Goal: Task Accomplishment & Management: Manage account settings

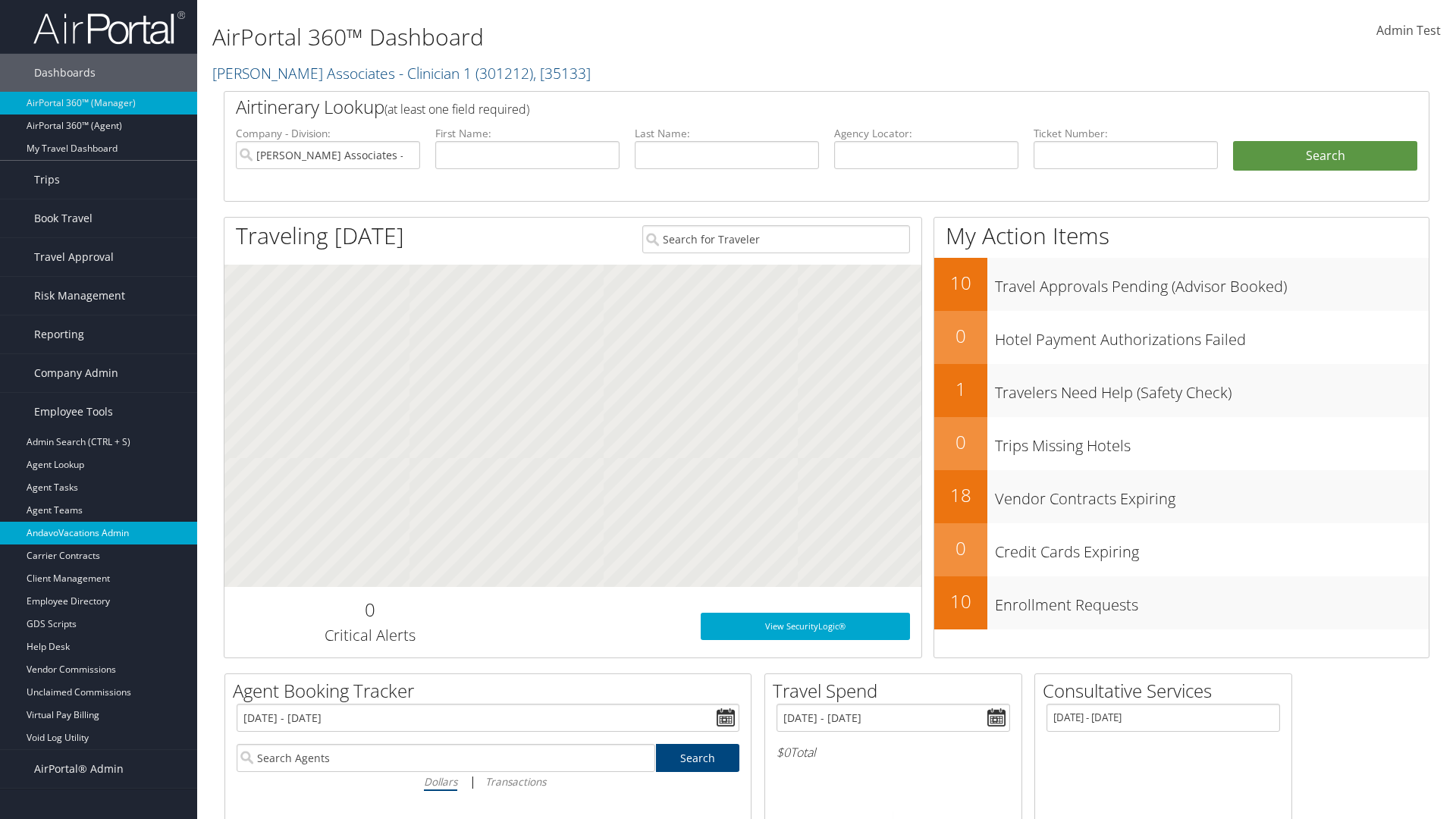
click at [99, 533] on link "AndavoVacations Admin" at bounding box center [99, 533] width 197 height 23
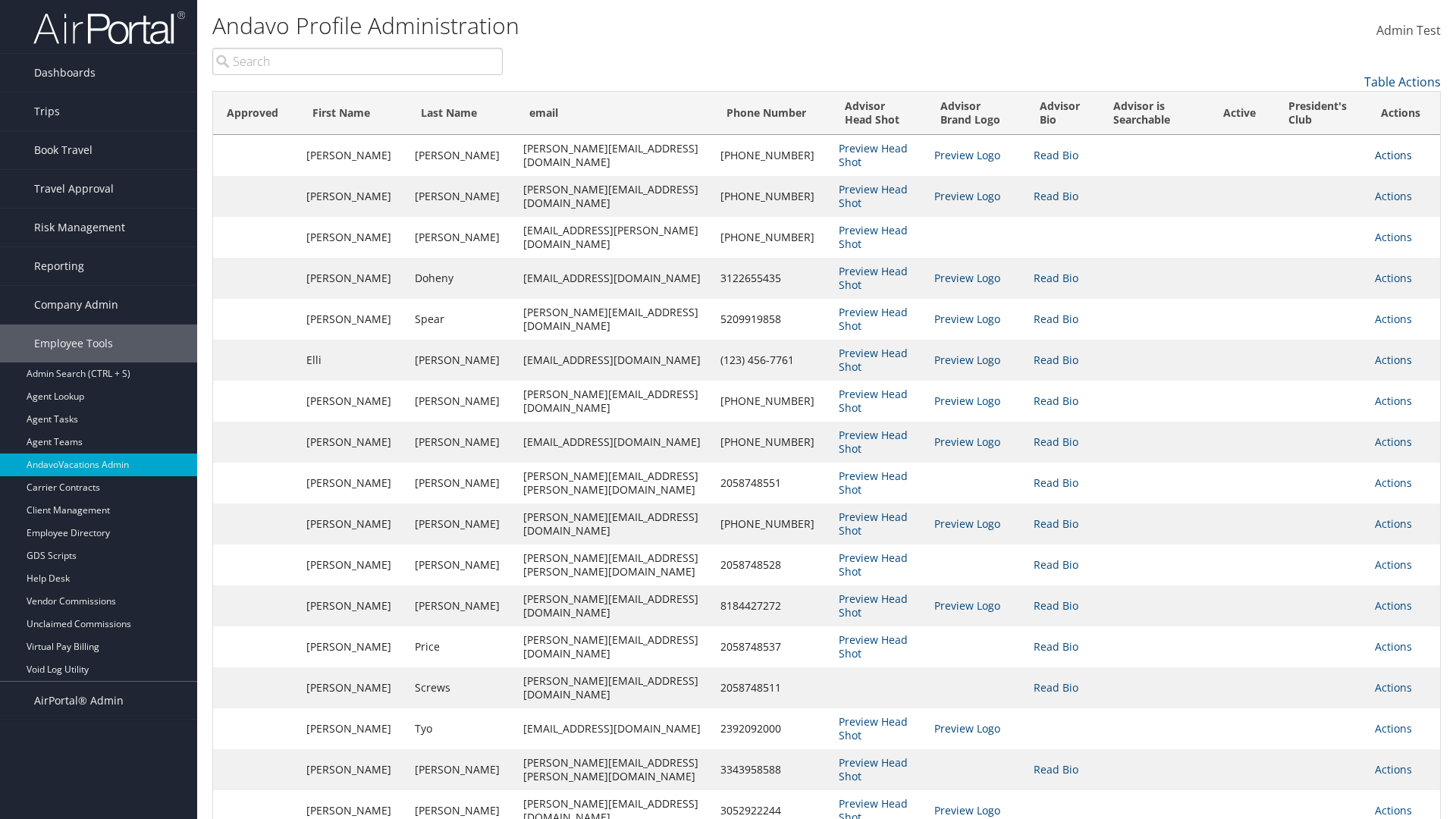
click at [1389, 155] on link "Actions" at bounding box center [1393, 155] width 38 height 14
click at [1320, 204] on link "Edit" at bounding box center [1321, 203] width 165 height 25
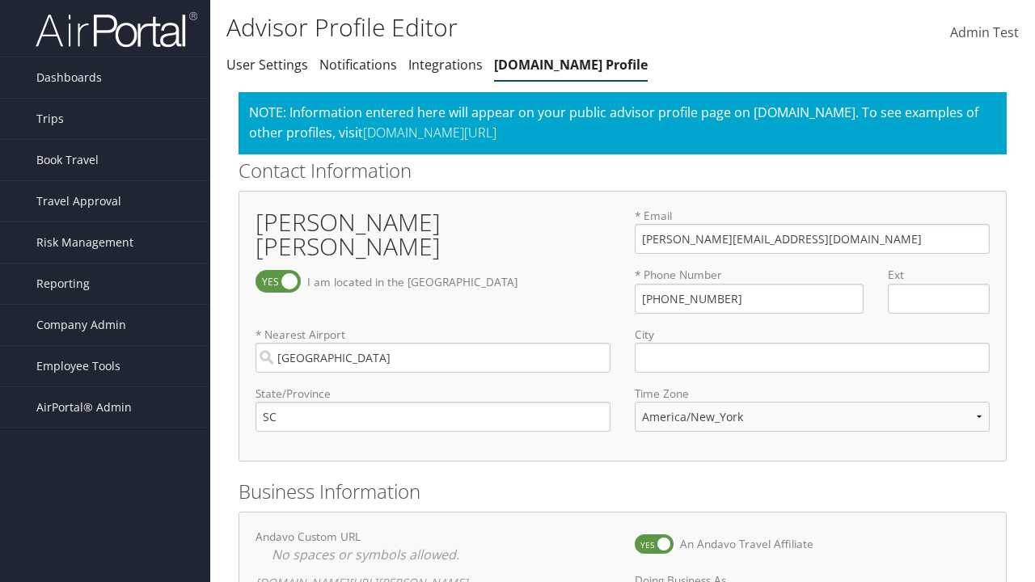
select select "153"
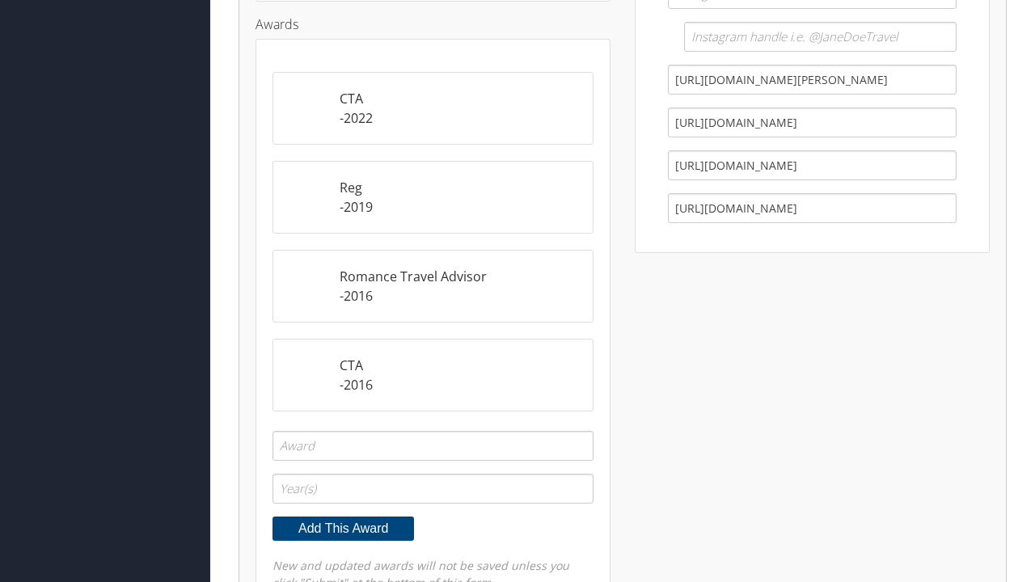
checkbox input "true"
